Goal: Task Accomplishment & Management: Use online tool/utility

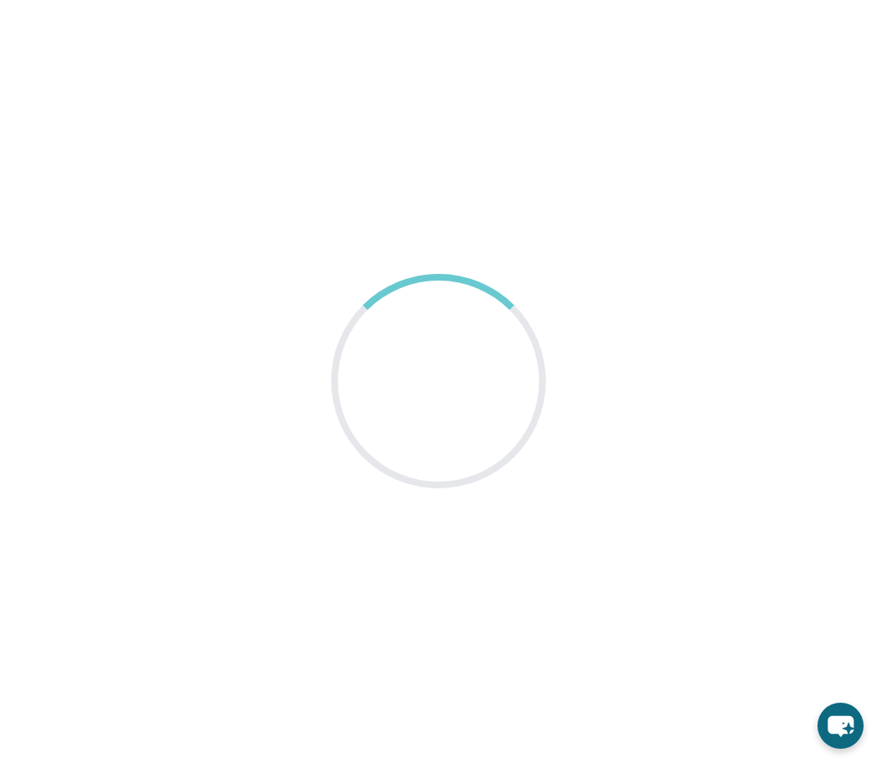
scroll to position [56, 0]
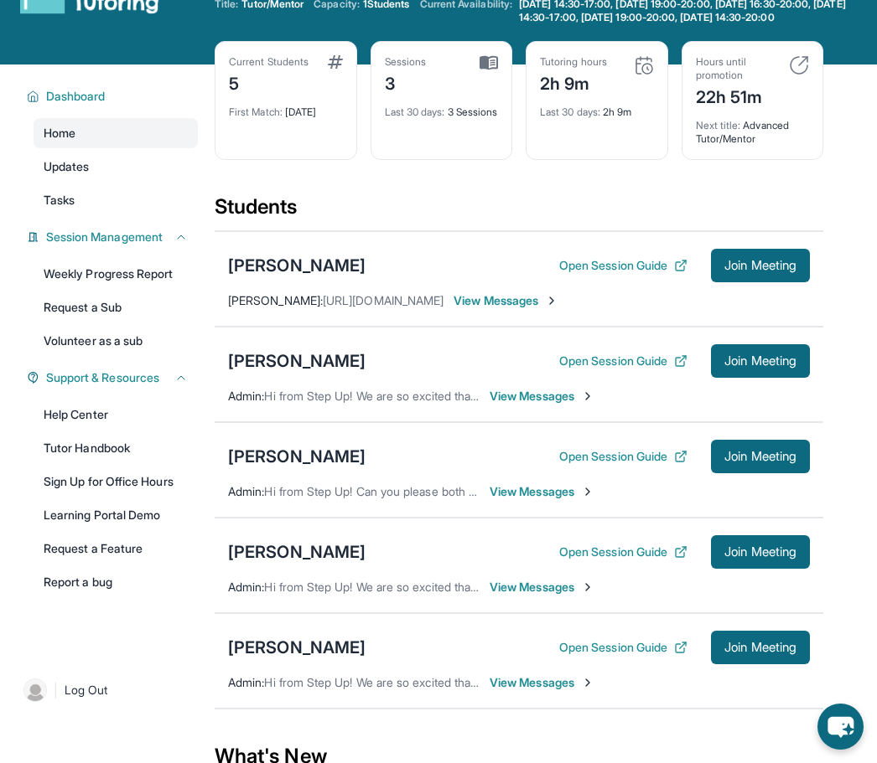
click at [749, 271] on span "Join Meeting" at bounding box center [760, 266] width 72 height 10
click at [780, 271] on span "Join Meeting" at bounding box center [760, 266] width 72 height 10
click at [762, 282] on button "Join Meeting" at bounding box center [760, 266] width 99 height 34
click at [763, 271] on span "Join Meeting" at bounding box center [760, 266] width 72 height 10
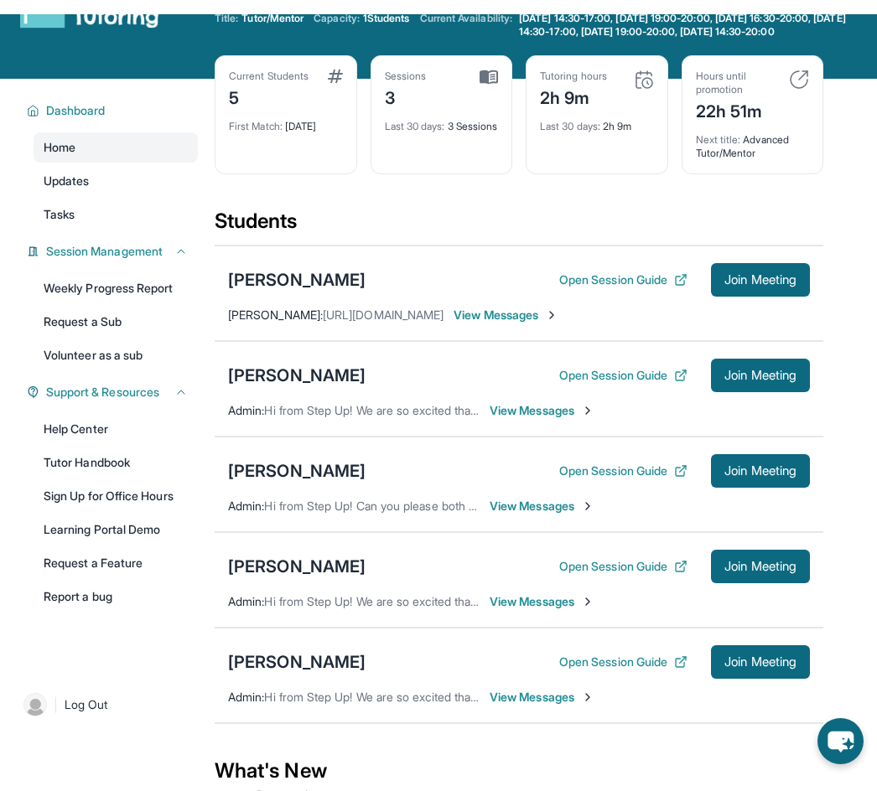
scroll to position [0, 0]
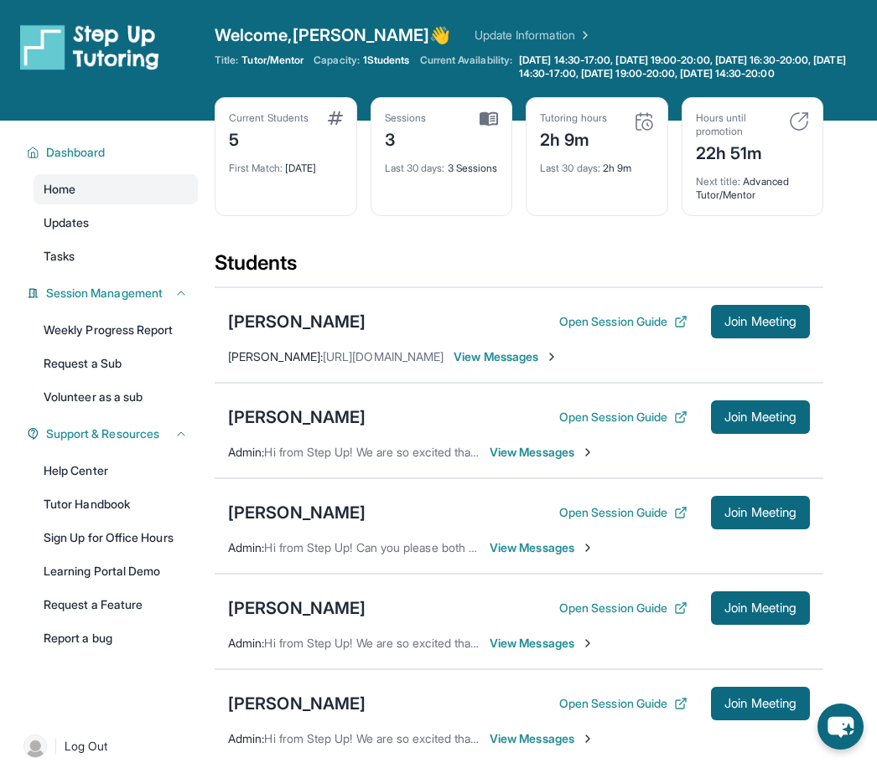
click at [235, 355] on div "Ruby Arnold Open Session Guide Join Meeting Kama Stroud : https://student-porta…" at bounding box center [519, 335] width 608 height 96
click at [759, 327] on span "Join Meeting" at bounding box center [760, 322] width 72 height 10
click at [769, 324] on button "Join Meeting" at bounding box center [760, 322] width 99 height 34
click at [748, 327] on span "Join Meeting" at bounding box center [760, 322] width 72 height 10
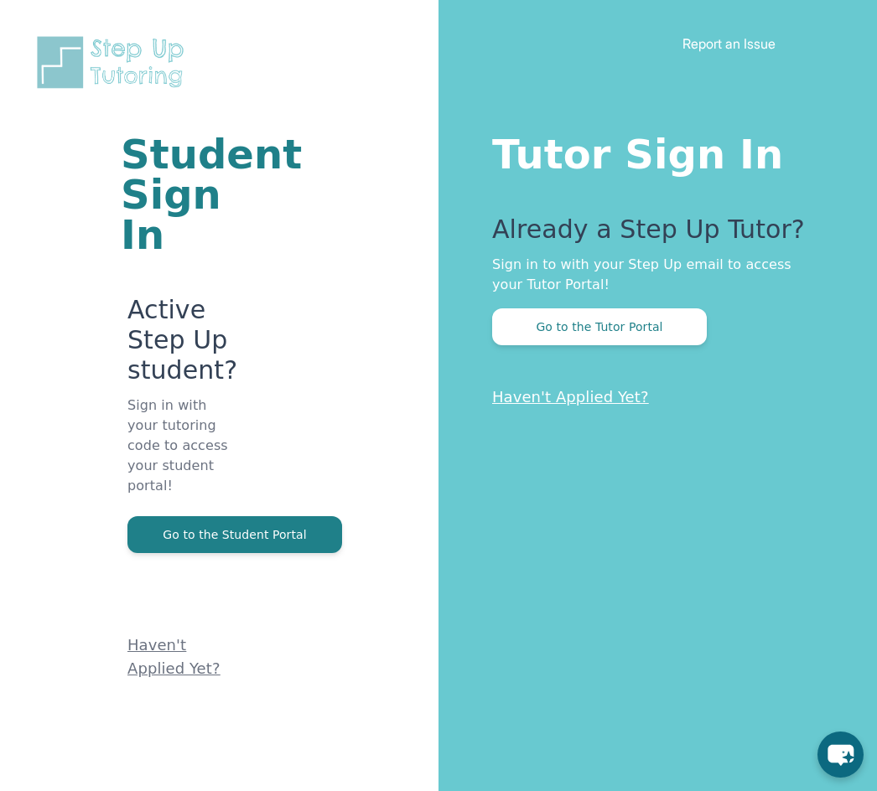
click at [656, 333] on button "Go to the Tutor Portal" at bounding box center [599, 326] width 215 height 37
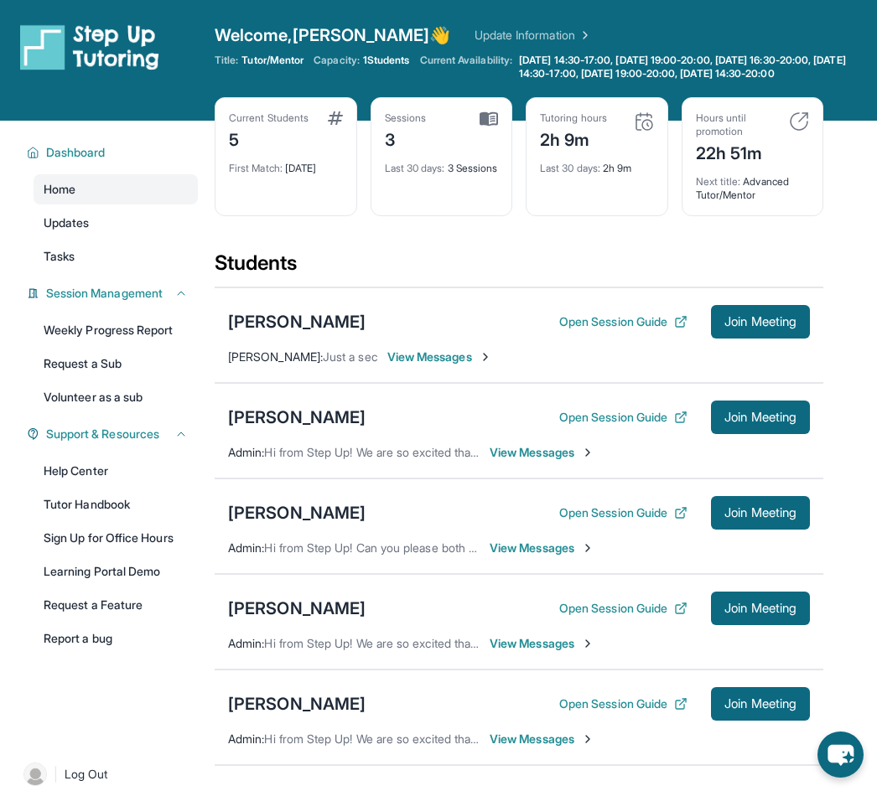
click at [754, 327] on span "Join Meeting" at bounding box center [760, 322] width 72 height 10
click at [598, 329] on button "Open Session Guide" at bounding box center [623, 321] width 128 height 17
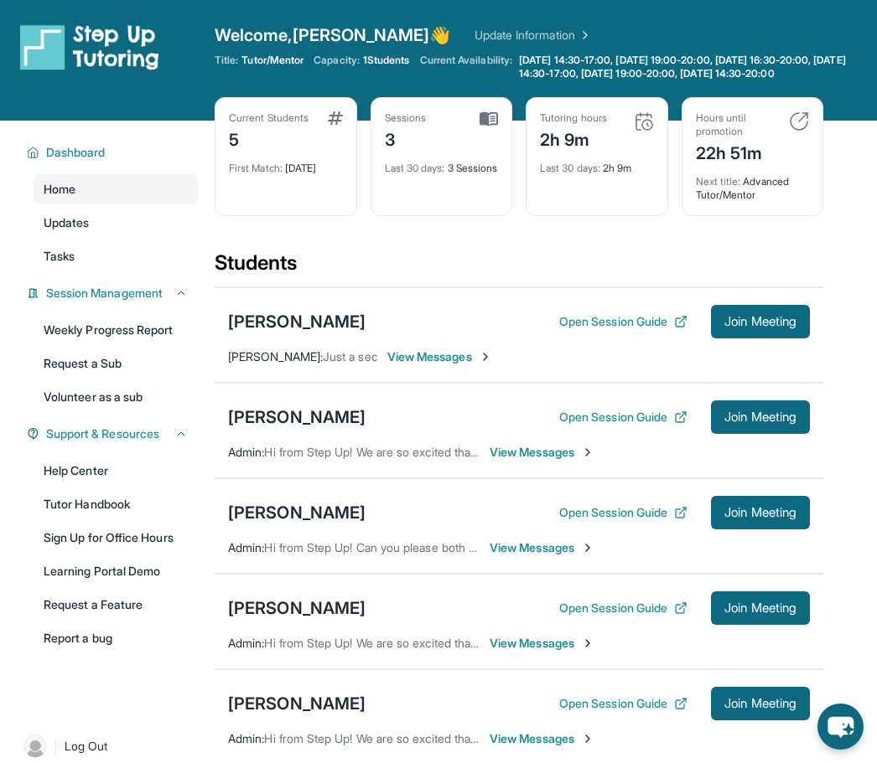
click at [756, 327] on span "Join Meeting" at bounding box center [760, 322] width 72 height 10
